Goal: Transaction & Acquisition: Subscribe to service/newsletter

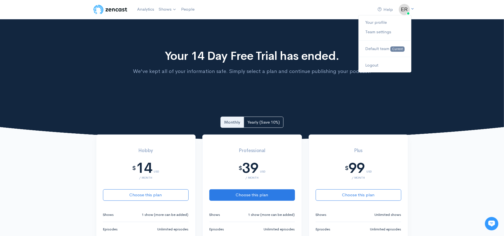
click at [405, 8] on img at bounding box center [403, 9] width 11 height 11
click at [376, 25] on link "Your profile" at bounding box center [384, 23] width 53 height 10
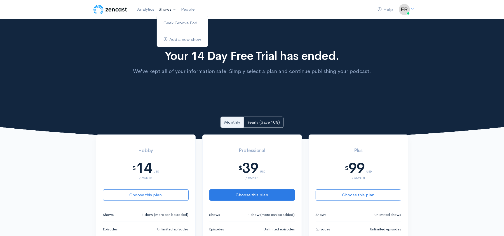
click at [169, 11] on link "Shows" at bounding box center [167, 9] width 22 height 12
click at [175, 21] on link "Geek Groove Pod" at bounding box center [182, 23] width 51 height 10
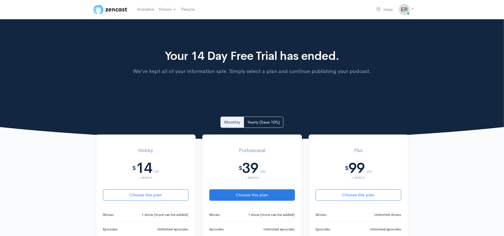
click at [175, 21] on div "Your 14 Day Free Trial has ended. We've kept all of your information safe. Simp…" at bounding box center [252, 79] width 504 height 121
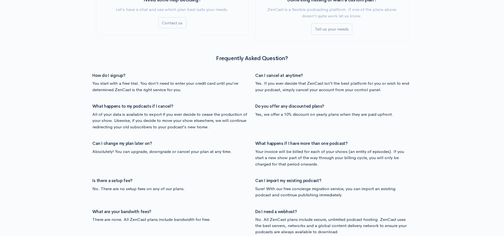
scroll to position [662, 0]
